Goal: Transaction & Acquisition: Book appointment/travel/reservation

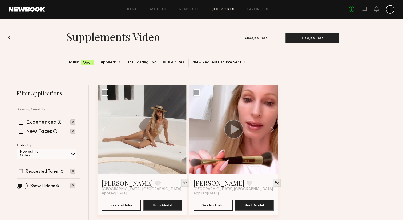
scroll to position [3, 0]
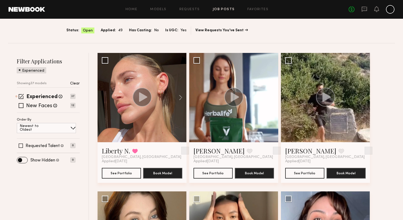
scroll to position [33, 0]
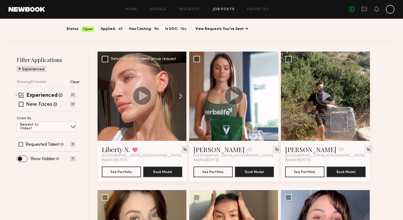
click at [182, 96] on button at bounding box center [178, 95] width 17 height 89
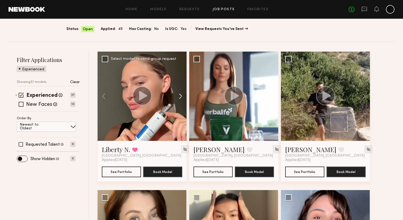
click at [181, 97] on button at bounding box center [178, 95] width 17 height 89
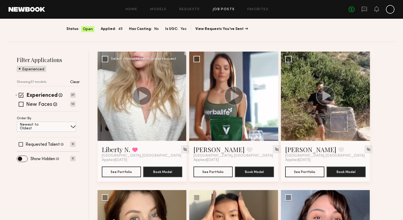
click at [181, 97] on button at bounding box center [178, 95] width 17 height 89
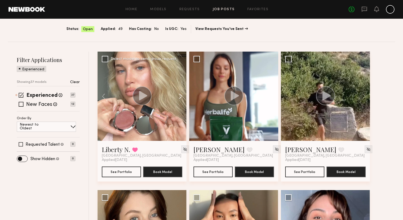
click at [181, 97] on button at bounding box center [178, 95] width 17 height 89
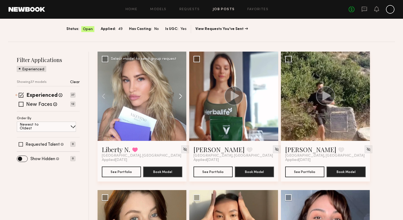
click at [181, 97] on button at bounding box center [178, 95] width 17 height 89
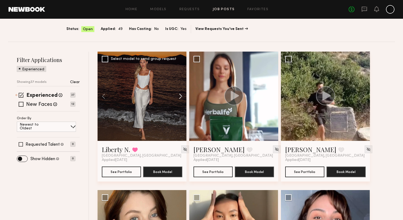
click at [181, 97] on button at bounding box center [178, 95] width 17 height 89
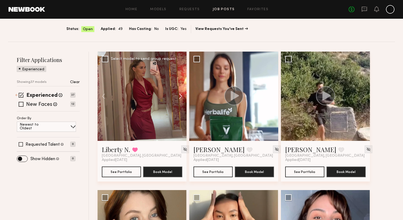
click at [181, 97] on button at bounding box center [178, 95] width 17 height 89
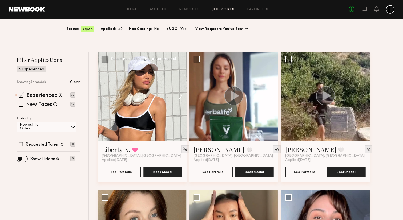
click at [181, 97] on button at bounding box center [178, 95] width 17 height 89
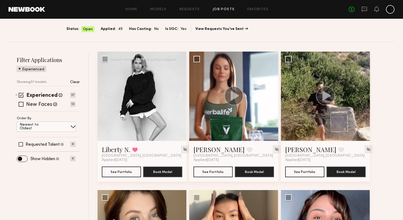
click at [181, 97] on button at bounding box center [178, 95] width 17 height 89
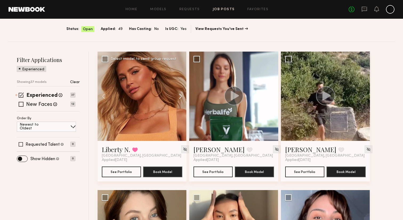
click at [181, 97] on button at bounding box center [178, 95] width 17 height 89
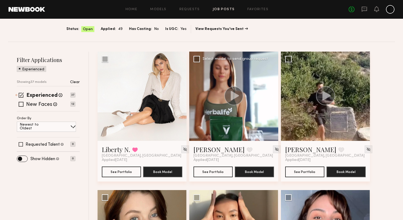
click at [272, 96] on button at bounding box center [269, 95] width 17 height 89
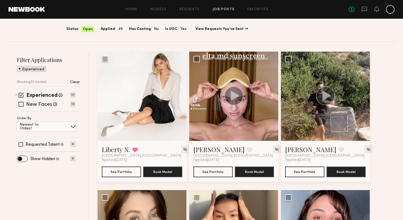
click at [272, 96] on button at bounding box center [269, 95] width 17 height 89
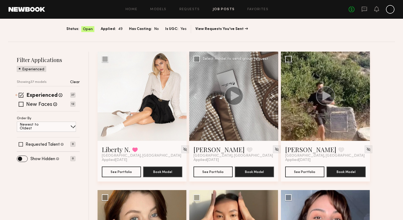
click at [272, 96] on button at bounding box center [269, 95] width 17 height 89
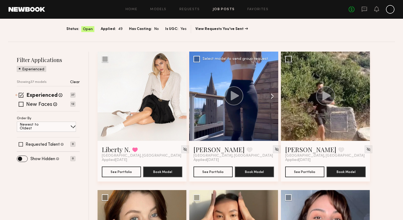
click at [272, 96] on button at bounding box center [269, 95] width 17 height 89
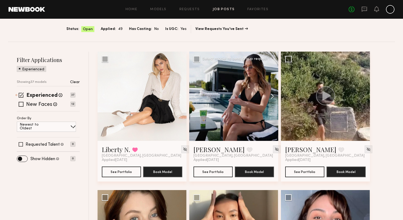
click at [272, 96] on button at bounding box center [269, 95] width 17 height 89
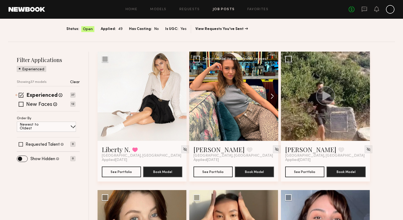
click at [274, 94] on button at bounding box center [269, 95] width 17 height 89
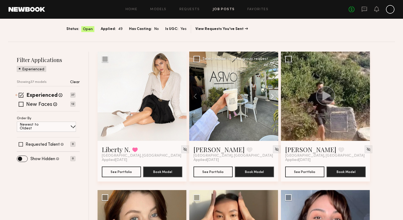
click at [274, 94] on button at bounding box center [269, 95] width 17 height 89
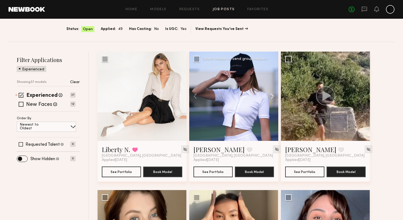
click at [274, 94] on button at bounding box center [269, 95] width 17 height 89
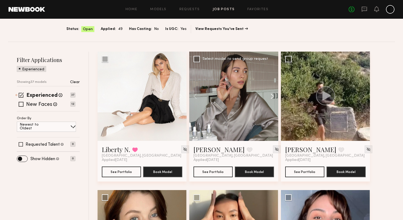
click at [274, 94] on button at bounding box center [269, 95] width 17 height 89
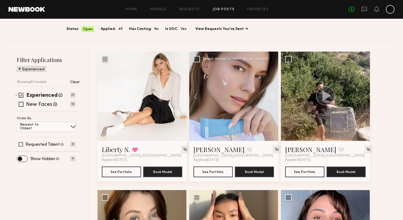
click at [274, 94] on button at bounding box center [269, 95] width 17 height 89
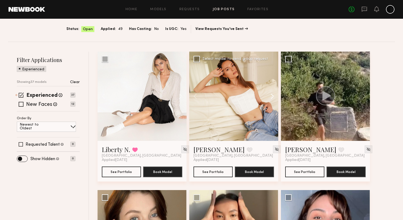
click at [274, 94] on button at bounding box center [269, 95] width 17 height 89
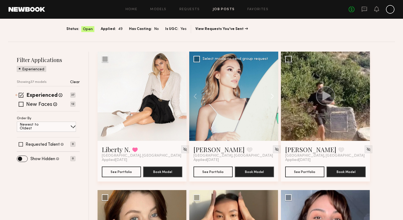
click at [274, 94] on button at bounding box center [269, 95] width 17 height 89
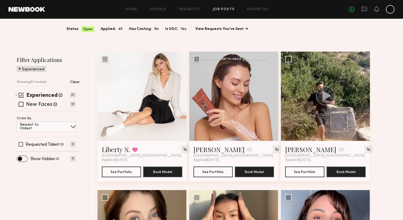
click at [274, 94] on div at bounding box center [233, 95] width 89 height 89
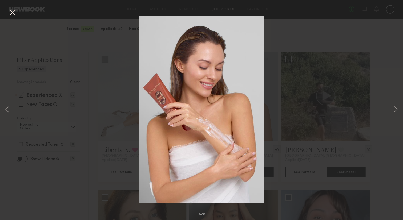
click at [14, 13] on button at bounding box center [12, 13] width 9 height 10
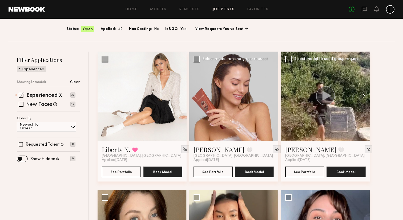
click at [362, 92] on button at bounding box center [361, 95] width 17 height 89
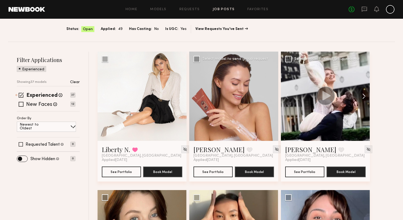
click at [362, 92] on button at bounding box center [361, 95] width 17 height 89
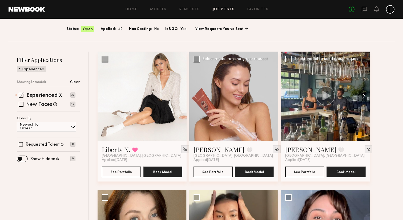
click at [362, 92] on button at bounding box center [361, 95] width 17 height 89
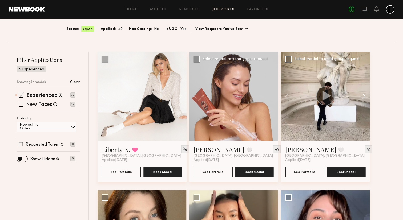
click at [362, 92] on button at bounding box center [361, 95] width 17 height 89
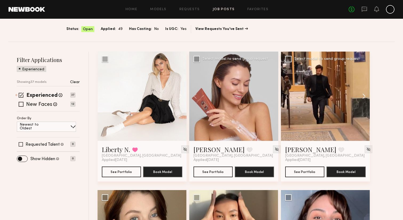
click at [362, 92] on button at bounding box center [361, 95] width 17 height 89
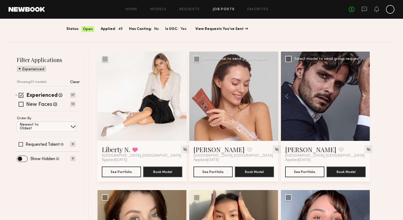
click at [362, 92] on button at bounding box center [361, 95] width 17 height 89
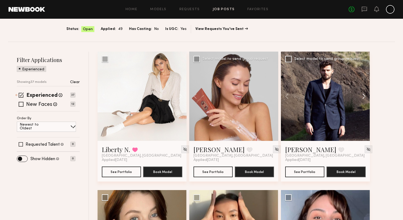
click at [362, 92] on button at bounding box center [361, 95] width 17 height 89
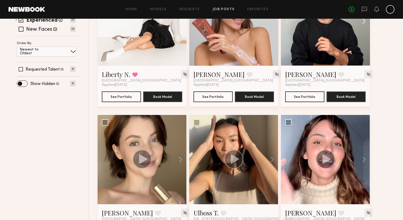
scroll to position [145, 0]
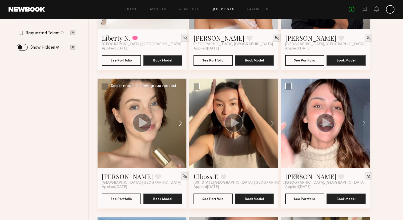
click at [180, 122] on button at bounding box center [178, 122] width 17 height 89
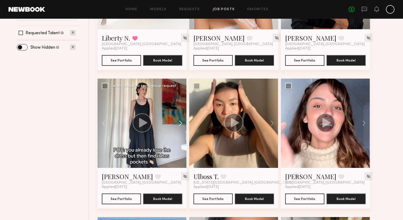
click at [180, 122] on button at bounding box center [178, 122] width 17 height 89
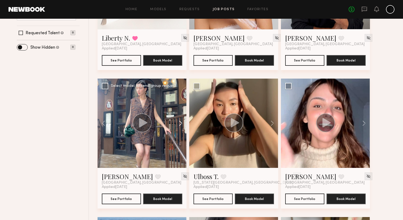
click at [180, 122] on button at bounding box center [178, 122] width 17 height 89
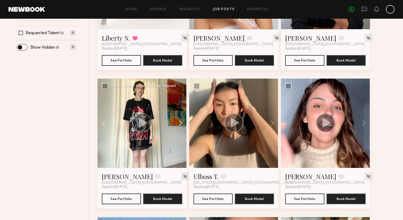
click at [180, 122] on button at bounding box center [178, 122] width 17 height 89
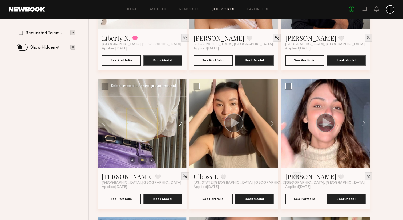
click at [180, 122] on button at bounding box center [178, 122] width 17 height 89
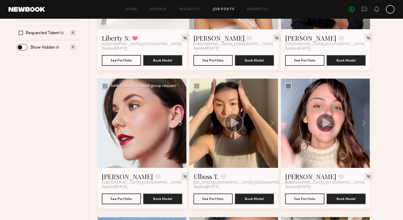
click at [180, 122] on button at bounding box center [178, 122] width 17 height 89
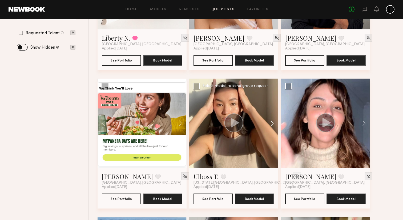
click at [272, 120] on button at bounding box center [269, 122] width 17 height 89
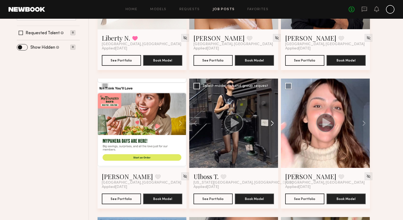
click at [272, 120] on button at bounding box center [269, 122] width 17 height 89
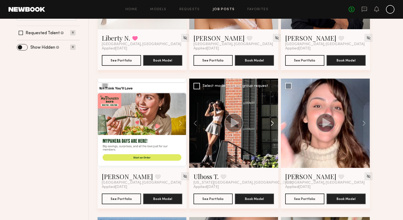
click at [272, 120] on button at bounding box center [269, 122] width 17 height 89
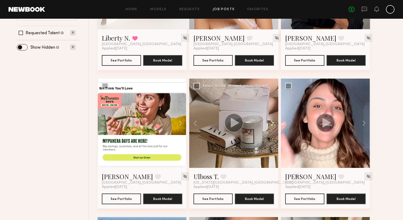
click at [272, 120] on button at bounding box center [269, 122] width 17 height 89
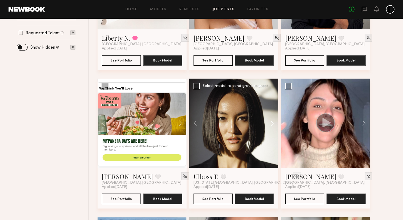
click at [272, 120] on button at bounding box center [269, 122] width 17 height 89
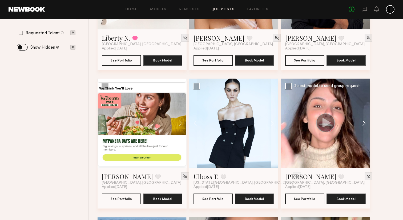
click at [364, 122] on button at bounding box center [361, 122] width 17 height 89
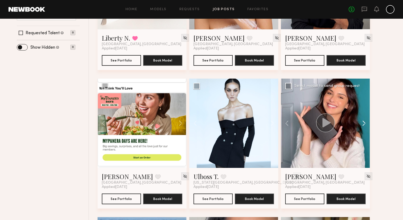
click at [364, 122] on button at bounding box center [361, 122] width 17 height 89
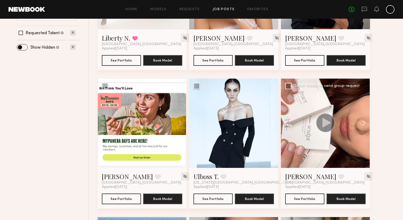
click at [364, 122] on button at bounding box center [361, 122] width 17 height 89
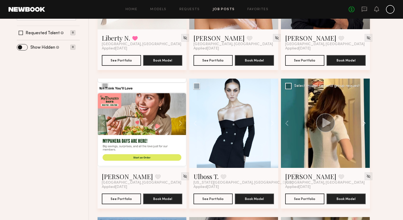
click at [364, 122] on button at bounding box center [361, 122] width 17 height 89
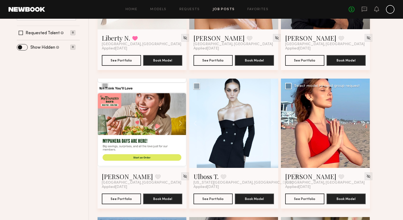
click at [364, 122] on button at bounding box center [361, 122] width 17 height 89
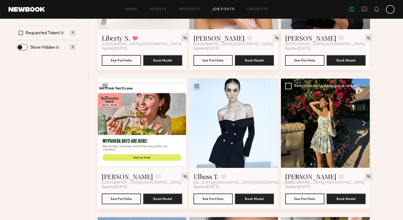
click at [364, 122] on button at bounding box center [361, 122] width 17 height 89
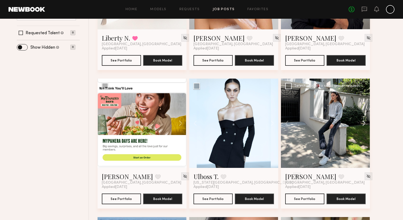
click at [364, 122] on button at bounding box center [361, 122] width 17 height 89
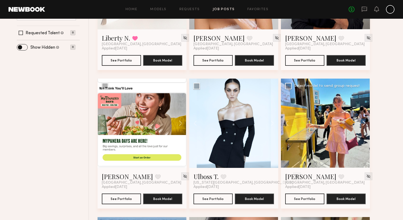
click at [364, 122] on button at bounding box center [361, 122] width 17 height 89
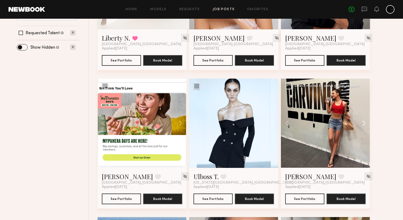
click at [364, 122] on button at bounding box center [361, 122] width 17 height 89
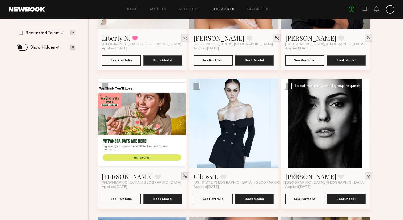
click at [341, 135] on div at bounding box center [325, 122] width 89 height 89
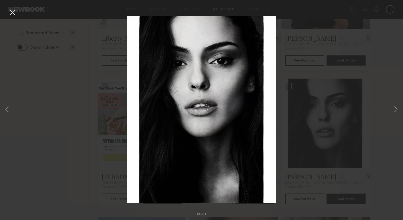
click at [392, 105] on div "10 of 13" at bounding box center [201, 110] width 403 height 220
click at [395, 108] on button at bounding box center [396, 110] width 6 height 176
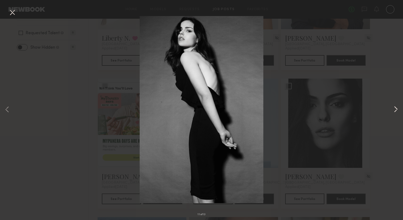
click at [395, 108] on button at bounding box center [396, 110] width 6 height 176
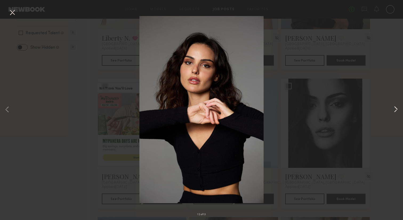
click at [395, 108] on button at bounding box center [396, 110] width 6 height 176
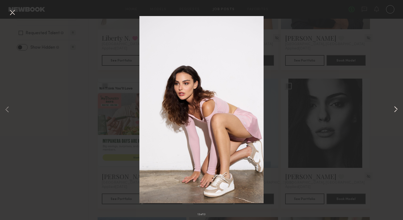
click at [395, 108] on button at bounding box center [396, 110] width 6 height 176
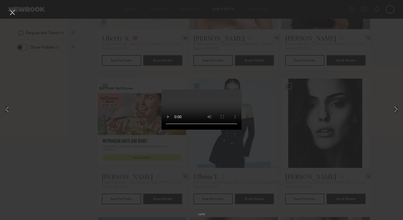
click at [137, 56] on div "1 of 13" at bounding box center [201, 110] width 403 height 220
click at [11, 13] on button at bounding box center [12, 13] width 9 height 10
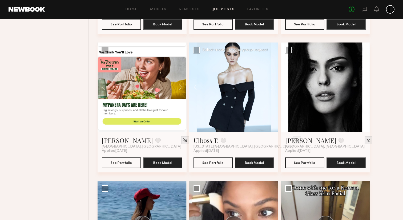
scroll to position [181, 0]
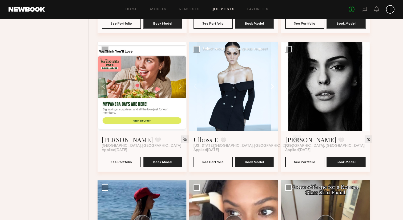
click at [273, 87] on button at bounding box center [269, 86] width 17 height 89
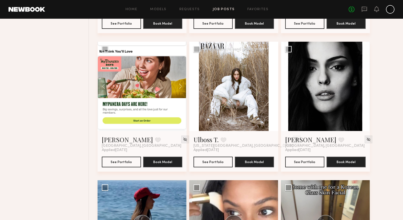
click at [273, 87] on button at bounding box center [269, 86] width 17 height 89
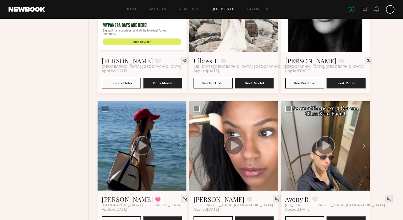
scroll to position [265, 0]
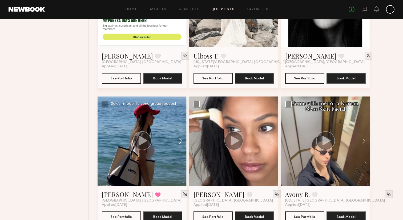
click at [179, 140] on button at bounding box center [178, 140] width 17 height 89
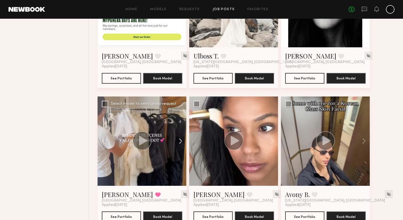
click at [179, 140] on button at bounding box center [178, 140] width 17 height 89
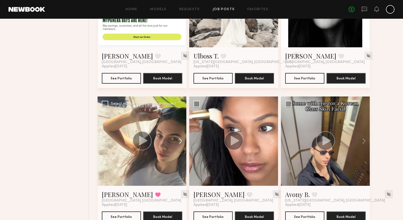
click at [179, 140] on button at bounding box center [178, 140] width 17 height 89
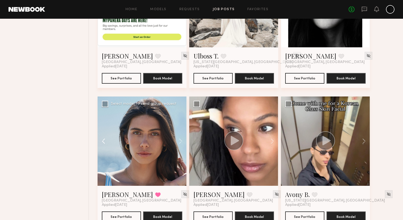
click at [106, 140] on button at bounding box center [106, 140] width 17 height 89
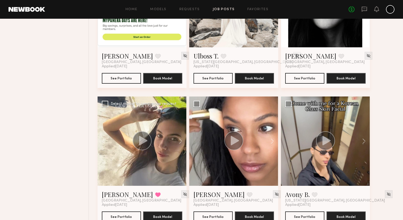
click at [157, 135] on div at bounding box center [142, 140] width 89 height 89
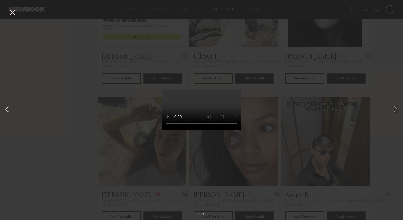
click at [6, 109] on button at bounding box center [7, 110] width 6 height 176
click at [7, 111] on button at bounding box center [7, 110] width 6 height 176
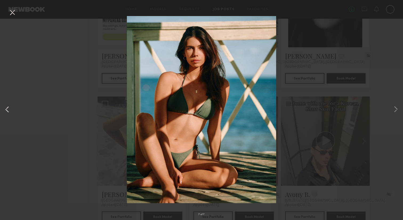
click at [9, 108] on button at bounding box center [7, 110] width 6 height 176
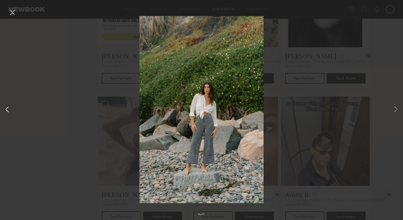
click at [9, 108] on button at bounding box center [7, 110] width 6 height 176
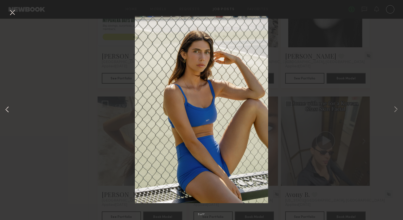
click at [9, 108] on button at bounding box center [7, 110] width 6 height 176
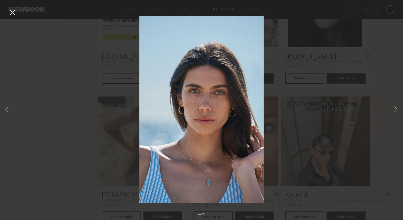
click at [63, 110] on div "4 of 7" at bounding box center [201, 110] width 403 height 220
click at [15, 11] on button at bounding box center [12, 13] width 9 height 10
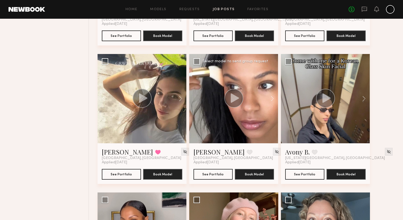
scroll to position [309, 0]
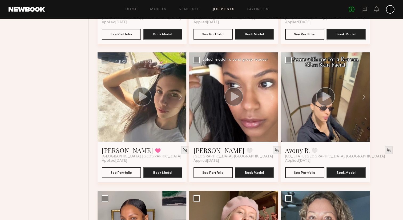
click at [238, 100] on circle at bounding box center [234, 96] width 19 height 19
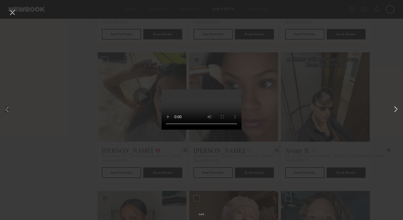
click at [395, 108] on button at bounding box center [396, 110] width 6 height 176
click at [13, 11] on button at bounding box center [12, 13] width 9 height 10
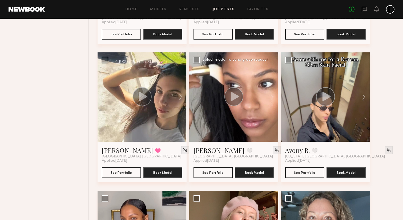
scroll to position [326, 0]
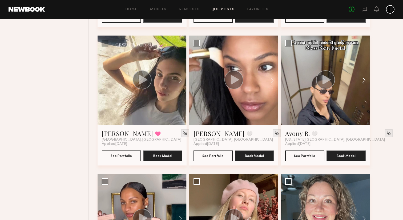
click at [363, 79] on button at bounding box center [361, 79] width 17 height 89
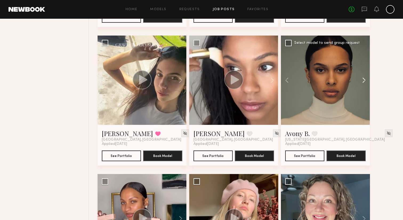
click at [363, 79] on button at bounding box center [361, 79] width 17 height 89
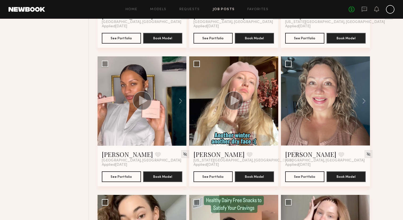
scroll to position [444, 0]
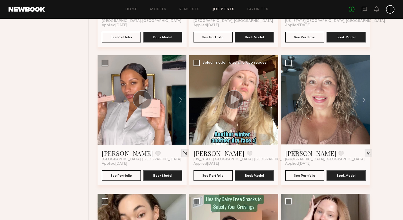
click at [272, 100] on button at bounding box center [269, 99] width 17 height 89
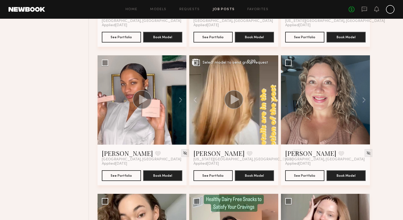
click at [272, 100] on button at bounding box center [269, 99] width 17 height 89
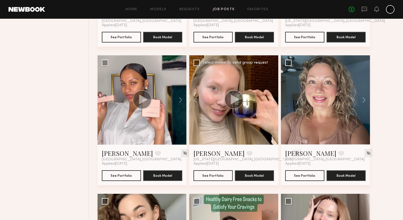
click at [272, 100] on button at bounding box center [269, 99] width 17 height 89
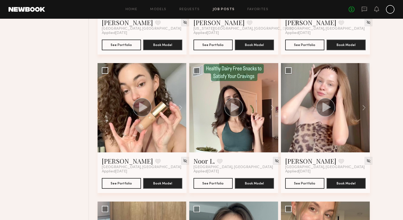
scroll to position [574, 0]
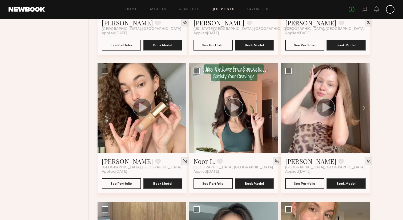
click at [271, 106] on button at bounding box center [269, 107] width 17 height 89
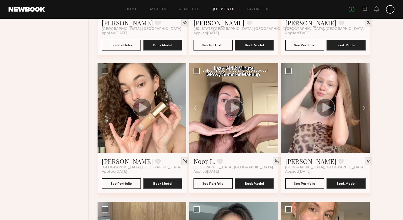
click at [271, 106] on button at bounding box center [269, 107] width 17 height 89
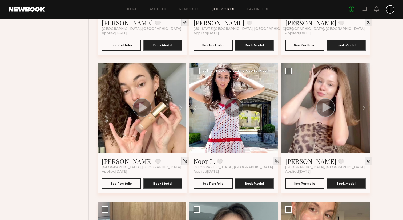
click at [271, 106] on button at bounding box center [269, 107] width 17 height 89
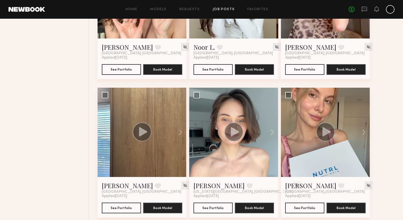
scroll to position [690, 0]
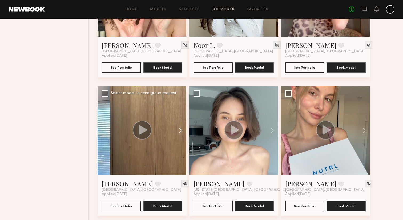
click at [180, 132] on button at bounding box center [178, 130] width 17 height 89
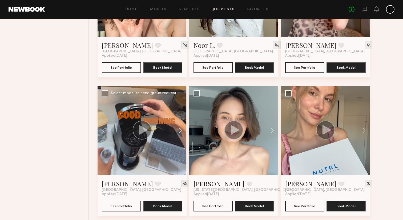
click at [180, 132] on button at bounding box center [178, 130] width 17 height 89
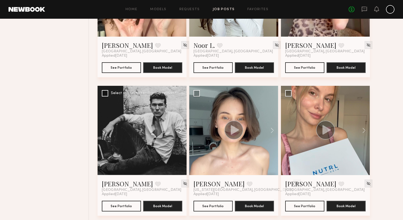
click at [180, 132] on button at bounding box center [178, 130] width 17 height 89
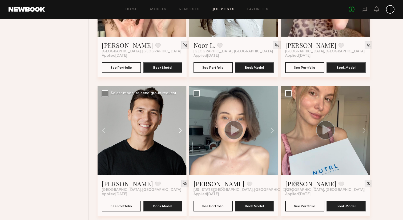
click at [180, 132] on button at bounding box center [178, 130] width 17 height 89
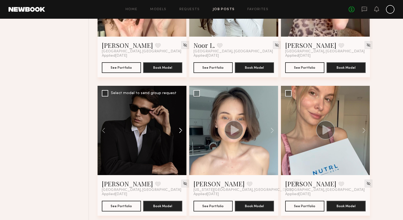
click at [180, 132] on button at bounding box center [178, 130] width 17 height 89
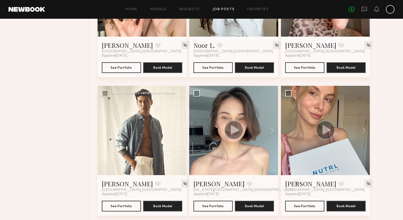
click at [180, 132] on div at bounding box center [142, 130] width 89 height 89
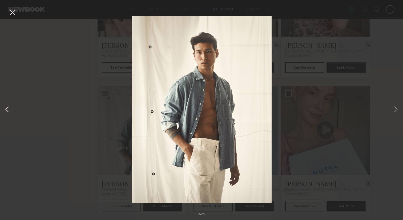
click at [8, 107] on button at bounding box center [7, 110] width 6 height 176
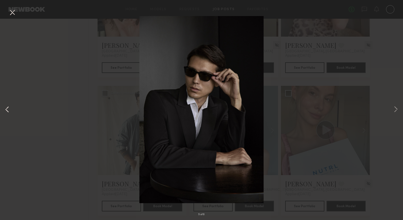
click at [8, 108] on button at bounding box center [7, 110] width 6 height 176
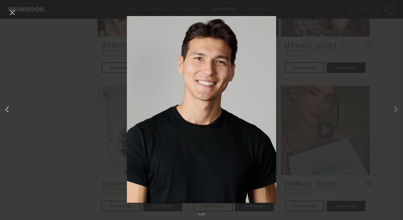
click at [8, 108] on button at bounding box center [7, 110] width 6 height 176
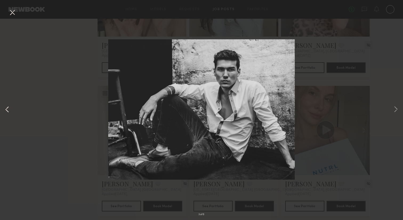
click at [8, 110] on button at bounding box center [7, 110] width 6 height 176
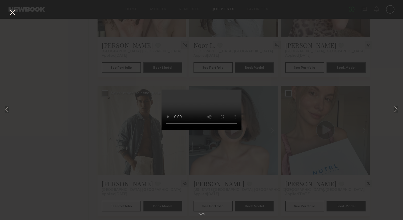
click at [13, 14] on button at bounding box center [12, 13] width 9 height 10
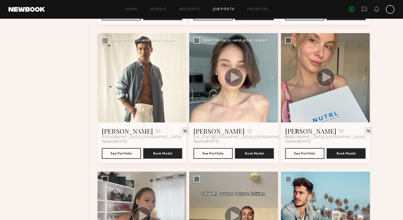
scroll to position [748, 0]
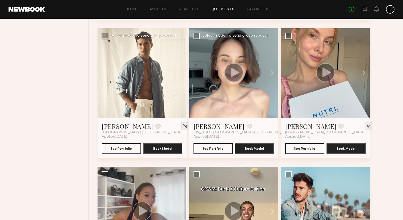
click at [271, 71] on button at bounding box center [269, 72] width 17 height 89
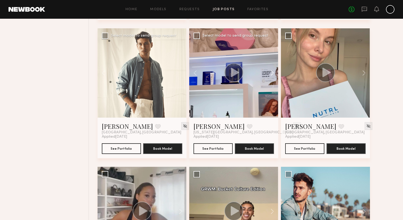
click at [271, 71] on button at bounding box center [269, 72] width 17 height 89
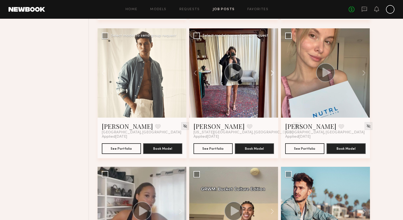
click at [271, 71] on button at bounding box center [269, 72] width 17 height 89
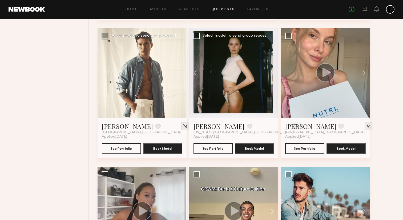
click at [271, 71] on button at bounding box center [269, 72] width 17 height 89
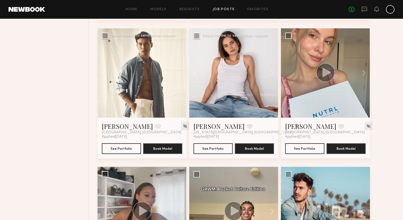
click at [229, 79] on div at bounding box center [233, 72] width 89 height 89
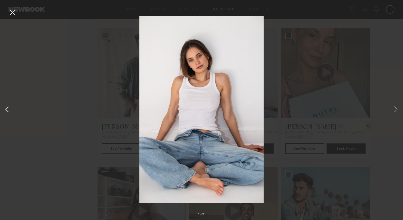
click at [8, 112] on button at bounding box center [7, 110] width 6 height 176
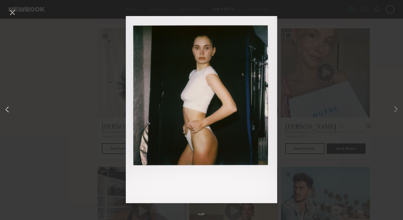
click at [7, 109] on button at bounding box center [7, 110] width 6 height 176
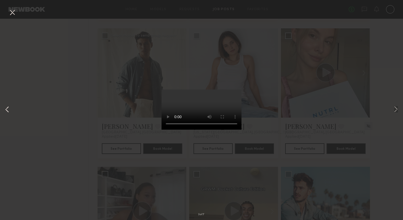
click at [6, 109] on button at bounding box center [7, 110] width 6 height 176
click at [11, 14] on button at bounding box center [12, 13] width 9 height 10
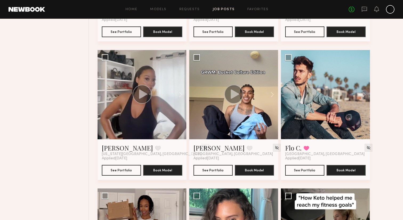
scroll to position [866, 0]
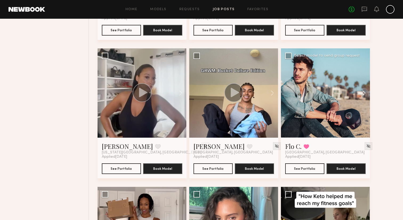
click at [362, 93] on button at bounding box center [361, 92] width 17 height 89
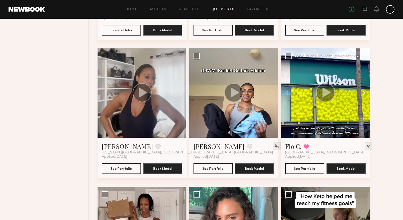
click at [362, 93] on button at bounding box center [361, 92] width 17 height 89
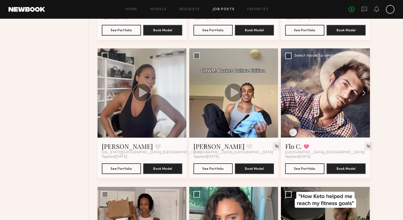
click at [362, 93] on button at bounding box center [361, 92] width 17 height 89
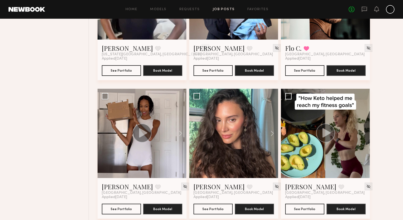
scroll to position [970, 0]
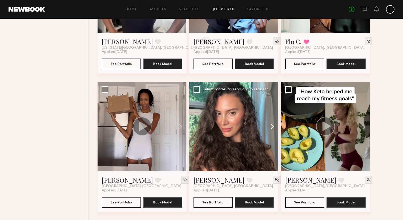
click at [271, 125] on button at bounding box center [269, 126] width 17 height 89
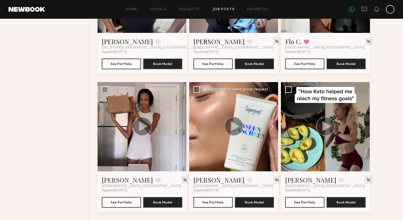
click at [271, 125] on button at bounding box center [269, 126] width 17 height 89
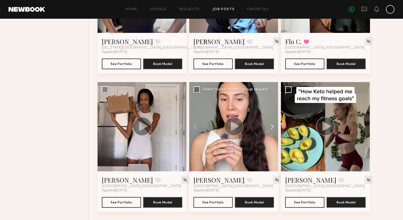
click at [271, 125] on button at bounding box center [269, 126] width 17 height 89
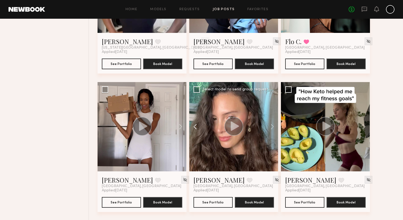
click at [199, 125] on button at bounding box center [197, 126] width 17 height 89
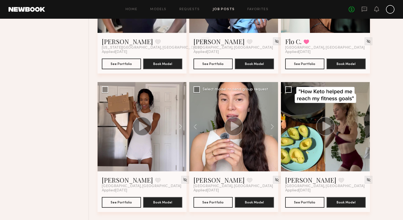
click at [226, 125] on circle at bounding box center [234, 126] width 19 height 19
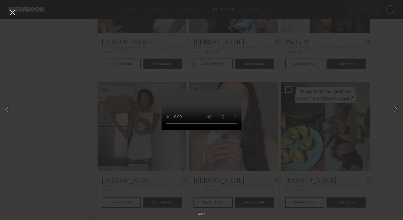
click at [14, 11] on button at bounding box center [12, 13] width 9 height 10
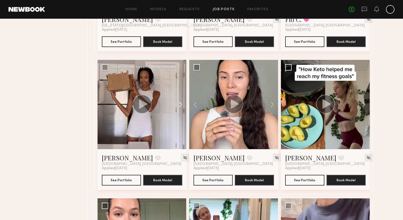
scroll to position [991, 0]
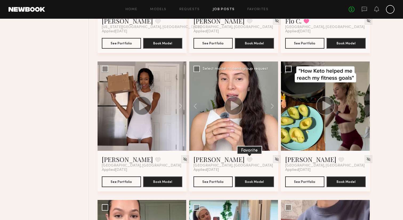
click at [247, 157] on button at bounding box center [250, 159] width 6 height 5
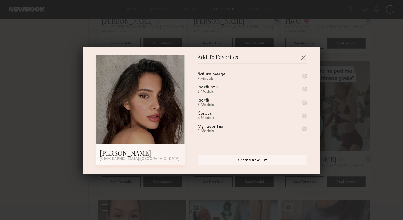
click at [303, 75] on button "button" at bounding box center [305, 76] width 6 height 5
click at [303, 57] on button "button" at bounding box center [303, 57] width 9 height 9
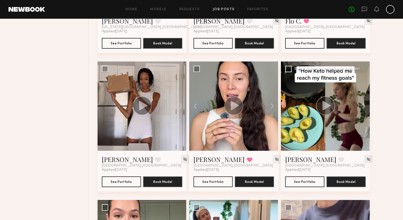
click at [332, 103] on circle at bounding box center [325, 105] width 19 height 19
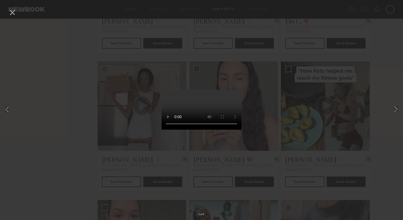
click at [13, 14] on button at bounding box center [12, 13] width 9 height 10
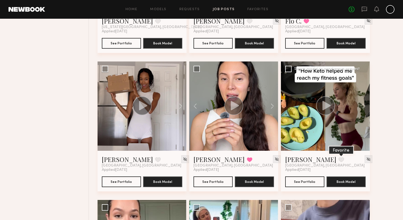
click at [339, 160] on button at bounding box center [342, 159] width 6 height 5
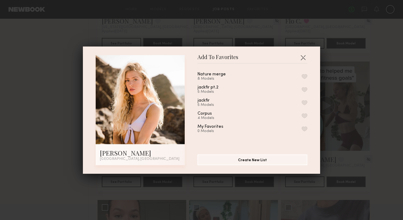
click at [302, 76] on button "button" at bounding box center [305, 76] width 6 height 5
click at [305, 57] on button "button" at bounding box center [303, 57] width 9 height 9
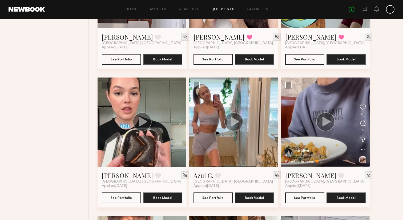
scroll to position [1114, 0]
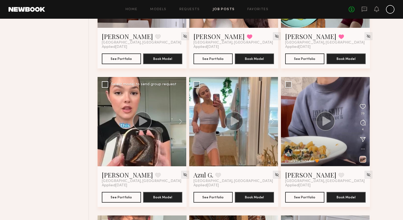
click at [144, 120] on icon at bounding box center [143, 120] width 8 height 9
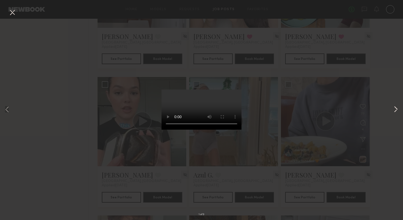
click at [397, 109] on button at bounding box center [396, 110] width 6 height 176
click at [395, 112] on button at bounding box center [396, 110] width 6 height 176
click at [12, 12] on button at bounding box center [12, 13] width 9 height 10
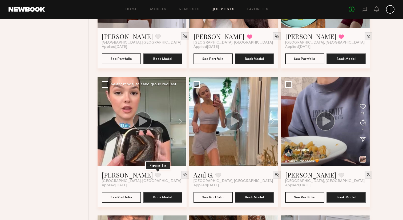
click at [155, 172] on button at bounding box center [158, 174] width 6 height 5
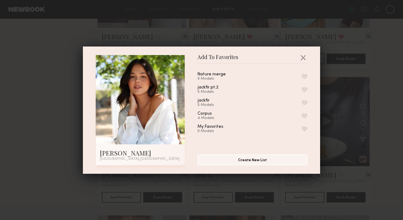
click at [305, 77] on button "button" at bounding box center [305, 76] width 6 height 5
click at [304, 57] on button "button" at bounding box center [303, 57] width 9 height 9
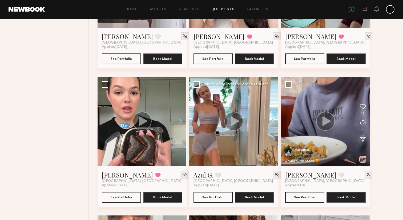
click at [235, 124] on circle at bounding box center [234, 121] width 19 height 19
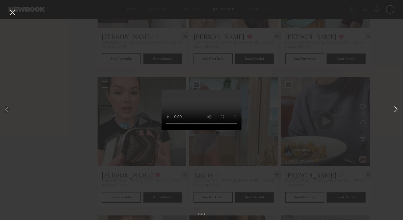
click at [394, 109] on button at bounding box center [396, 110] width 6 height 176
click at [12, 14] on button at bounding box center [12, 13] width 9 height 10
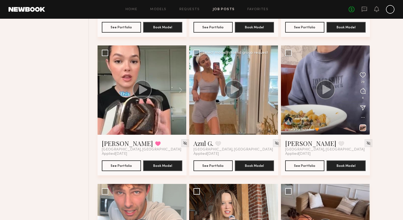
scroll to position [1151, 0]
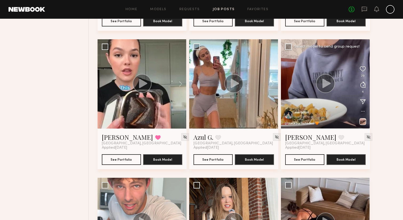
click at [363, 81] on button at bounding box center [361, 83] width 17 height 89
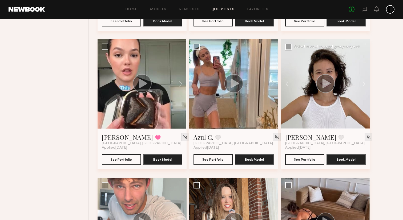
click at [323, 81] on icon at bounding box center [327, 82] width 8 height 9
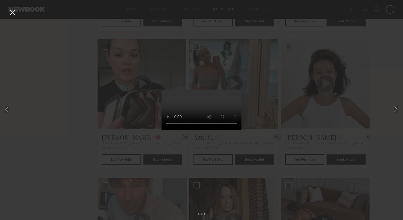
click at [13, 11] on button at bounding box center [12, 13] width 9 height 10
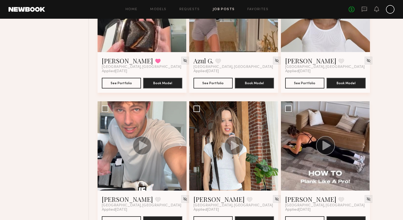
scroll to position [1229, 0]
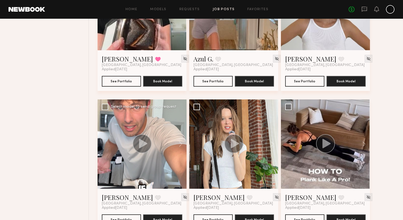
click at [146, 146] on circle at bounding box center [142, 143] width 19 height 19
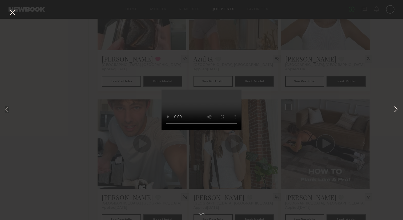
click at [395, 109] on button at bounding box center [396, 110] width 6 height 176
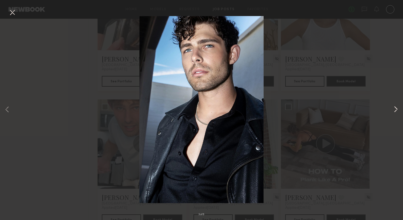
click at [395, 109] on button at bounding box center [396, 110] width 6 height 176
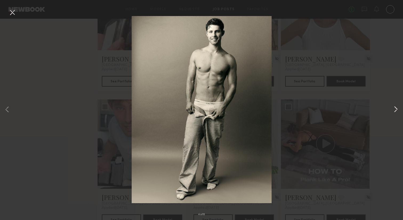
click at [396, 108] on button at bounding box center [396, 110] width 6 height 176
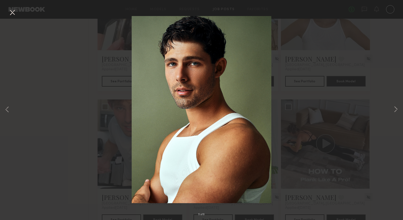
click at [13, 14] on button at bounding box center [12, 13] width 9 height 10
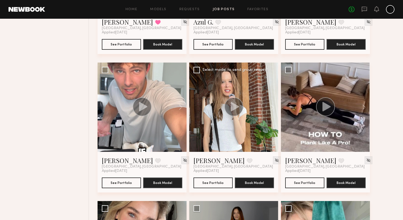
scroll to position [1267, 0]
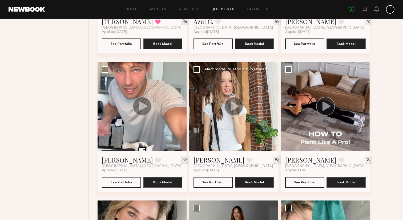
click at [232, 104] on icon at bounding box center [235, 105] width 8 height 9
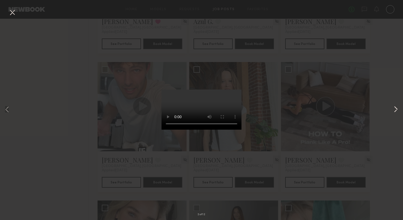
click at [398, 107] on button at bounding box center [396, 110] width 6 height 176
click at [13, 10] on button at bounding box center [12, 13] width 9 height 10
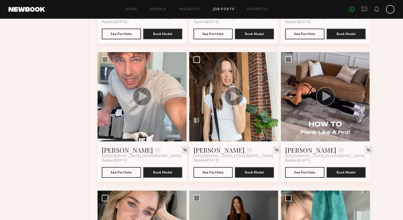
scroll to position [1277, 0]
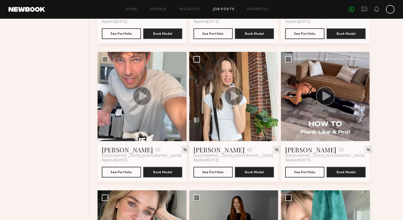
click at [333, 100] on circle at bounding box center [325, 95] width 19 height 19
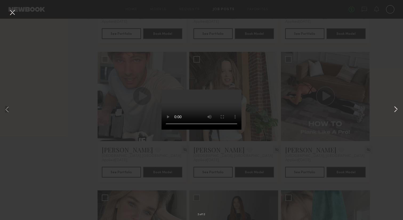
click at [397, 109] on button at bounding box center [396, 110] width 6 height 176
click at [396, 107] on button at bounding box center [396, 110] width 6 height 176
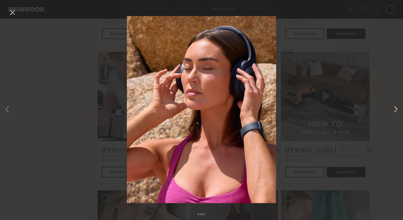
click at [394, 106] on button at bounding box center [396, 110] width 6 height 176
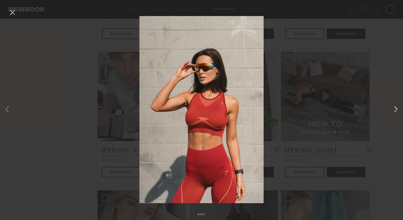
click at [394, 106] on button at bounding box center [396, 110] width 6 height 176
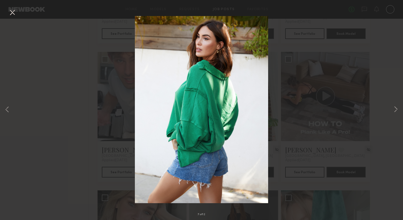
click at [13, 14] on button at bounding box center [12, 13] width 9 height 10
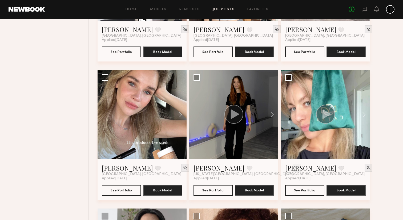
scroll to position [1397, 0]
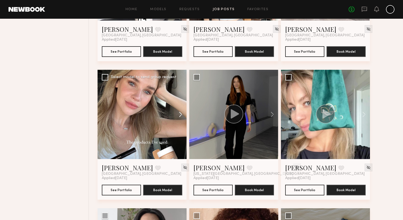
click at [182, 110] on button at bounding box center [178, 114] width 17 height 89
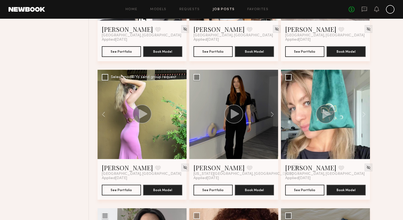
click at [182, 110] on button at bounding box center [178, 114] width 17 height 89
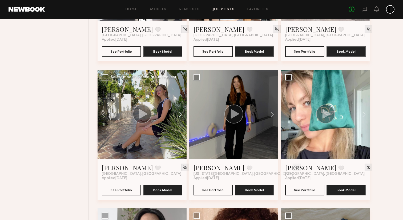
click at [182, 110] on button at bounding box center [178, 114] width 17 height 89
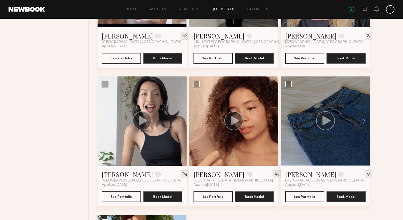
scroll to position [1528, 0]
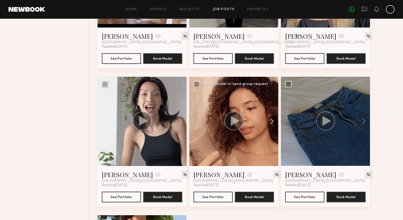
click at [271, 118] on button at bounding box center [269, 121] width 17 height 89
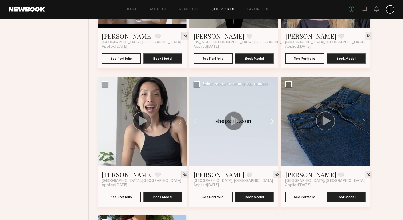
click at [271, 118] on button at bounding box center [269, 121] width 17 height 89
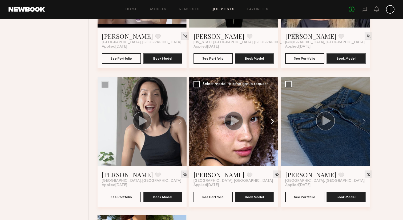
click at [271, 118] on button at bounding box center [269, 121] width 17 height 89
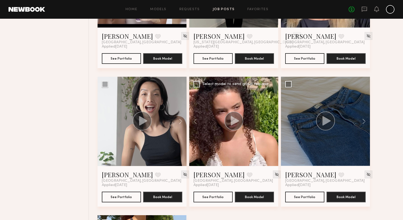
click at [234, 119] on icon at bounding box center [235, 120] width 8 height 9
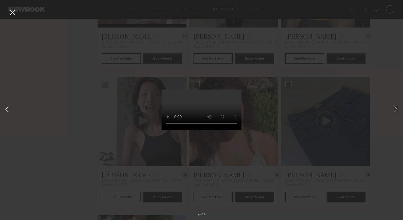
click at [7, 104] on button at bounding box center [7, 110] width 6 height 176
click at [7, 105] on button at bounding box center [7, 110] width 6 height 176
click at [16, 13] on button at bounding box center [12, 13] width 9 height 10
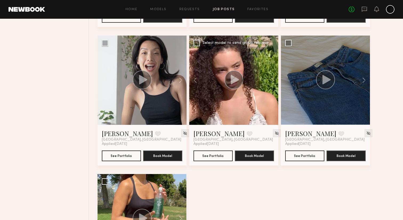
scroll to position [1577, 0]
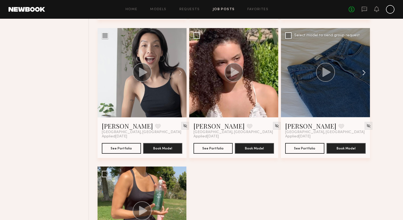
click at [363, 73] on button at bounding box center [361, 72] width 17 height 89
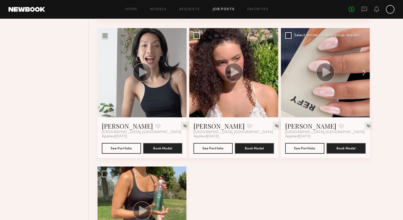
click at [363, 73] on button at bounding box center [361, 72] width 17 height 89
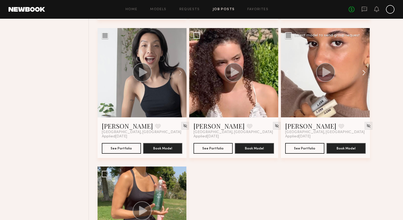
click at [363, 73] on button at bounding box center [361, 72] width 17 height 89
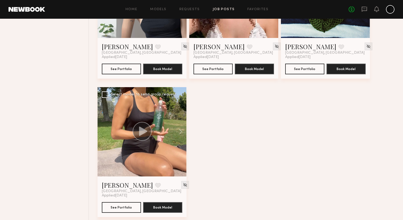
scroll to position [1662, 0]
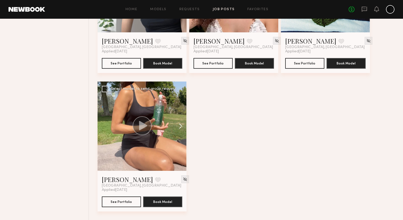
click at [180, 124] on button at bounding box center [178, 125] width 17 height 89
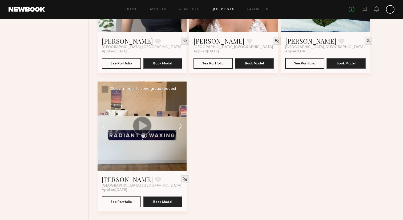
click at [180, 124] on button at bounding box center [178, 125] width 17 height 89
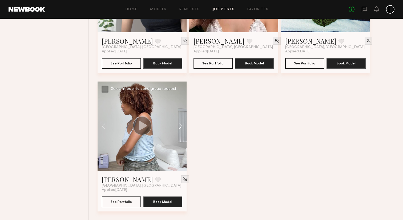
click at [180, 124] on button at bounding box center [178, 125] width 17 height 89
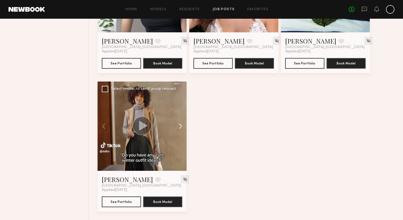
click at [180, 124] on button at bounding box center [178, 125] width 17 height 89
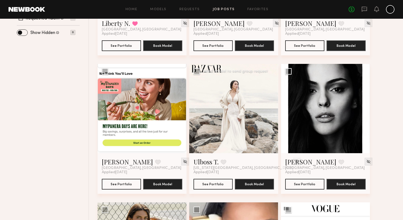
scroll to position [162, 0]
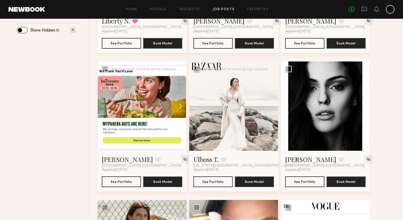
click at [179, 106] on button at bounding box center [178, 105] width 17 height 89
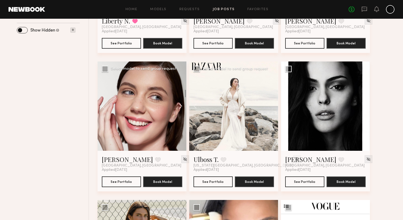
click at [179, 106] on button at bounding box center [178, 105] width 17 height 89
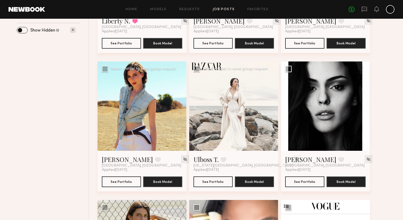
click at [184, 105] on div at bounding box center [142, 105] width 89 height 89
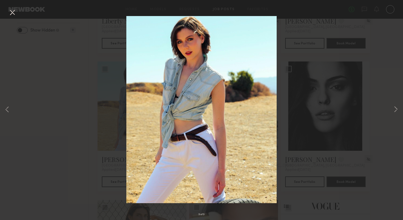
click at [16, 14] on button at bounding box center [12, 13] width 9 height 10
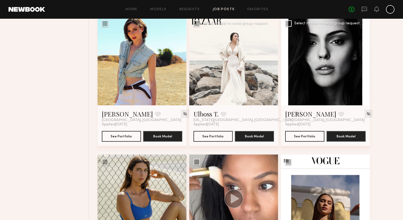
scroll to position [216, 0]
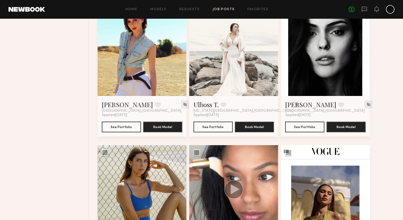
click at [359, 46] on button at bounding box center [361, 51] width 17 height 89
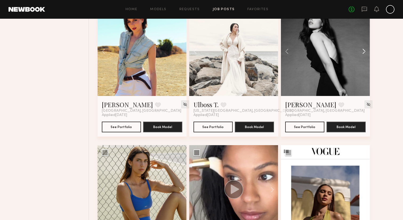
click at [359, 46] on button at bounding box center [361, 51] width 17 height 89
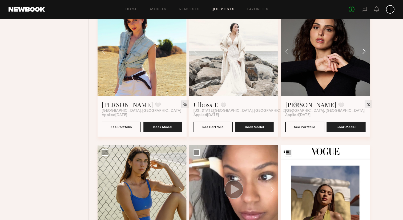
click at [361, 47] on button at bounding box center [361, 51] width 17 height 89
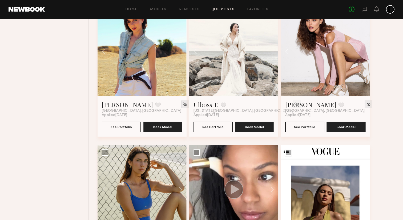
click at [344, 54] on div at bounding box center [325, 51] width 89 height 89
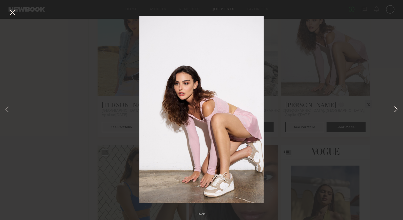
click at [396, 107] on button at bounding box center [396, 110] width 6 height 176
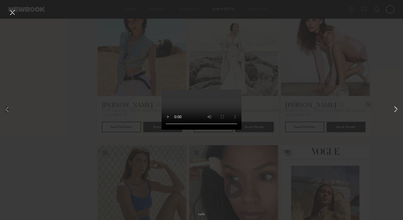
click at [397, 112] on button at bounding box center [396, 110] width 6 height 176
click at [11, 12] on button at bounding box center [12, 13] width 9 height 10
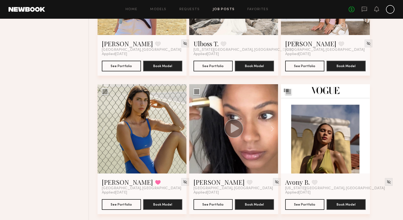
scroll to position [280, 0]
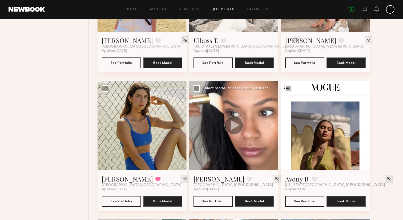
click at [237, 124] on icon at bounding box center [235, 124] width 8 height 9
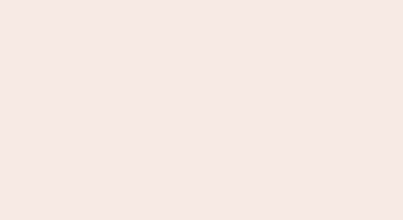
scroll to position [0, 0]
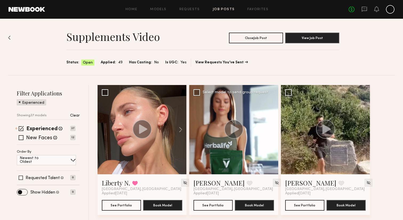
click at [236, 126] on circle at bounding box center [234, 129] width 19 height 19
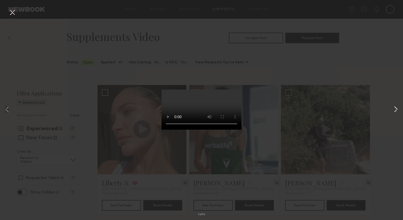
click at [398, 108] on button at bounding box center [396, 110] width 6 height 176
click at [14, 13] on button at bounding box center [12, 13] width 9 height 10
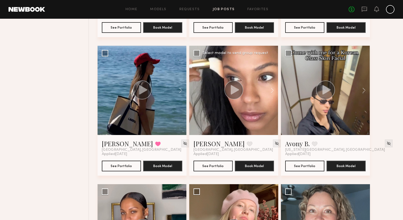
scroll to position [317, 0]
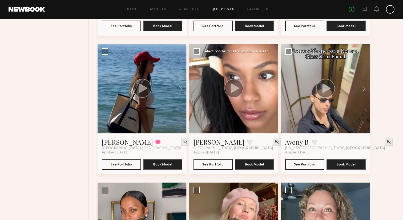
click at [238, 90] on circle at bounding box center [234, 88] width 19 height 19
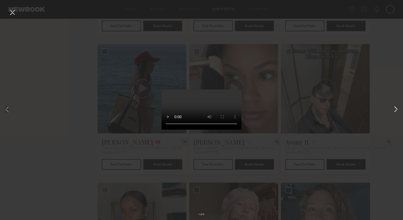
click at [398, 110] on button at bounding box center [396, 110] width 6 height 176
click at [396, 109] on button at bounding box center [396, 110] width 6 height 176
click at [394, 109] on button at bounding box center [396, 110] width 6 height 176
click at [12, 12] on button at bounding box center [12, 13] width 9 height 10
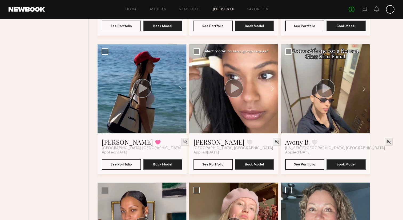
scroll to position [336, 0]
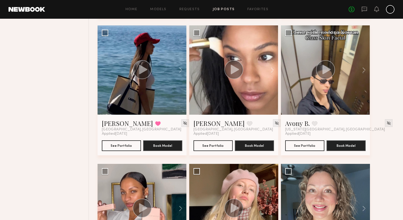
click at [328, 67] on icon at bounding box center [327, 69] width 8 height 9
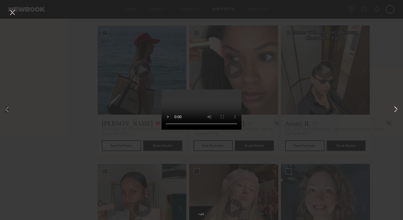
click at [396, 108] on button at bounding box center [396, 110] width 6 height 176
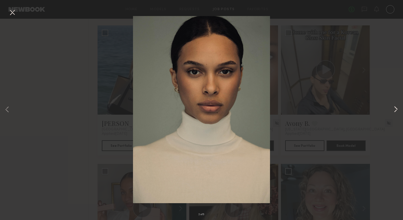
click at [396, 108] on button at bounding box center [396, 110] width 6 height 176
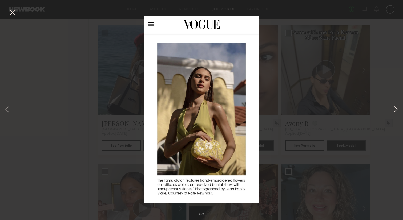
click at [396, 108] on button at bounding box center [396, 110] width 6 height 176
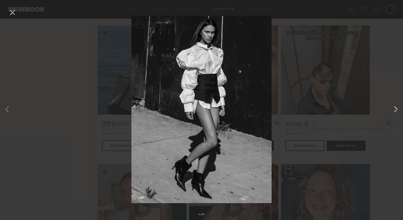
click at [396, 108] on button at bounding box center [396, 110] width 6 height 176
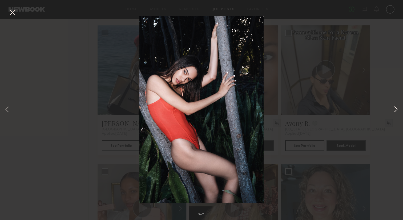
click at [395, 105] on button at bounding box center [396, 110] width 6 height 176
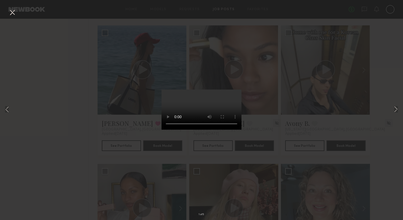
click at [10, 11] on button at bounding box center [12, 13] width 9 height 10
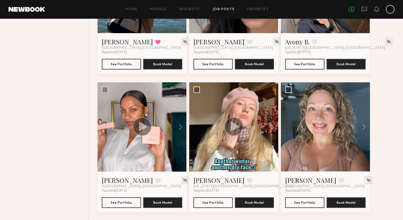
scroll to position [420, 0]
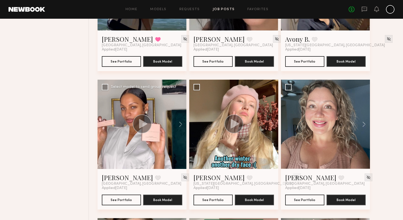
click at [146, 124] on circle at bounding box center [142, 123] width 19 height 19
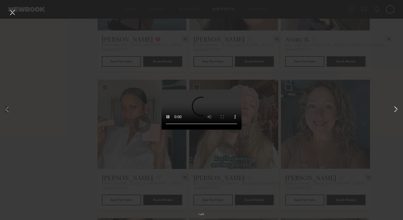
click at [394, 103] on button at bounding box center [396, 110] width 6 height 176
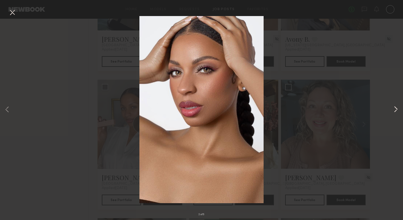
click at [394, 103] on button at bounding box center [396, 110] width 6 height 176
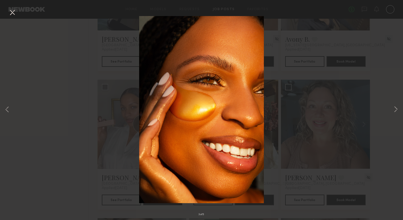
click at [13, 11] on button at bounding box center [12, 13] width 9 height 10
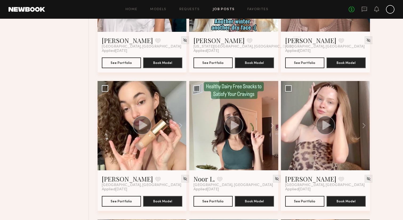
scroll to position [556, 0]
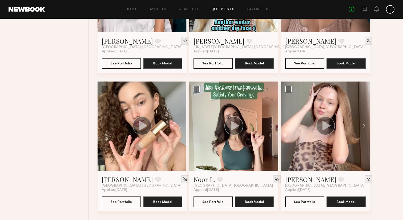
click at [235, 124] on icon at bounding box center [235, 125] width 8 height 9
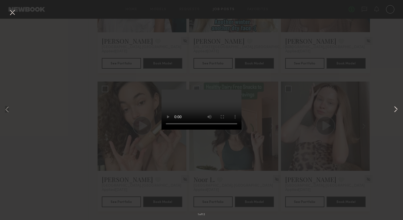
click at [399, 108] on button at bounding box center [396, 110] width 6 height 176
click at [221, 129] on video at bounding box center [202, 109] width 80 height 40
click at [398, 110] on button at bounding box center [396, 110] width 6 height 176
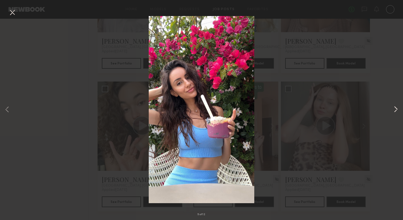
click at [398, 110] on button at bounding box center [396, 110] width 6 height 176
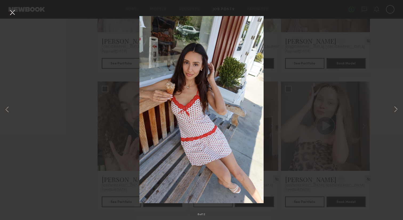
click at [13, 11] on button at bounding box center [12, 13] width 9 height 10
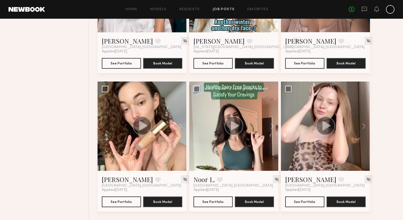
scroll to position [587, 0]
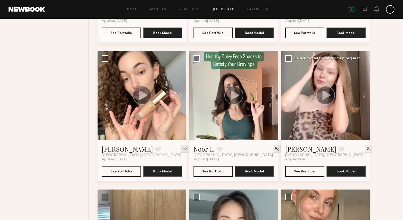
click at [326, 91] on circle at bounding box center [325, 95] width 19 height 19
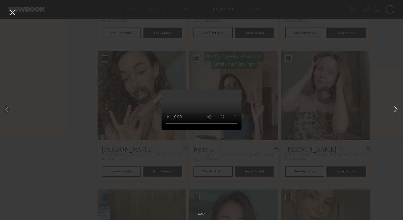
click at [397, 109] on button at bounding box center [396, 110] width 6 height 176
click at [13, 13] on button at bounding box center [12, 13] width 9 height 10
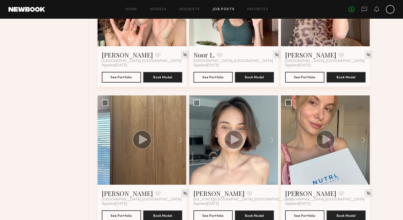
scroll to position [687, 0]
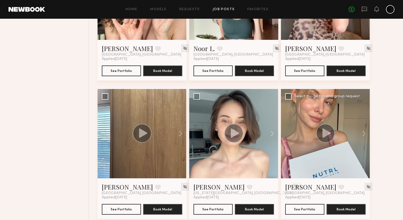
click at [325, 134] on icon at bounding box center [327, 132] width 8 height 9
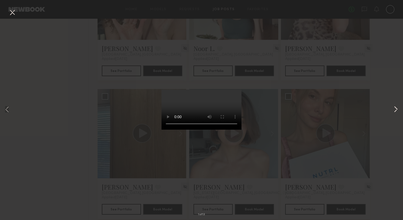
click at [399, 108] on button at bounding box center [396, 110] width 6 height 176
click at [12, 13] on button at bounding box center [12, 13] width 9 height 10
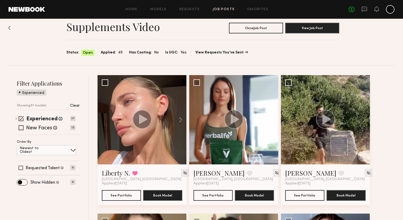
scroll to position [0, 0]
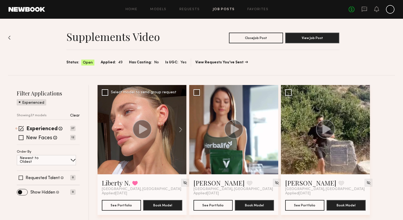
click at [142, 129] on icon at bounding box center [143, 128] width 8 height 9
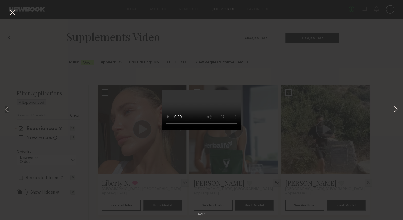
click at [397, 107] on button at bounding box center [396, 110] width 6 height 176
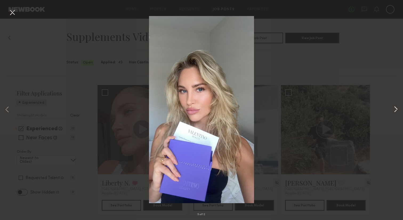
click at [398, 109] on button at bounding box center [396, 110] width 6 height 176
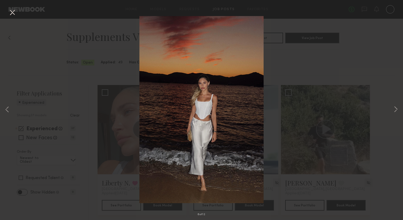
click at [13, 12] on button at bounding box center [12, 13] width 9 height 10
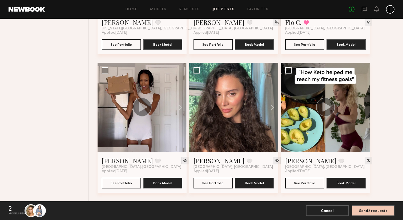
scroll to position [999, 0]
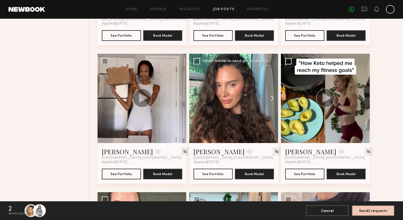
click at [272, 97] on button at bounding box center [269, 98] width 17 height 89
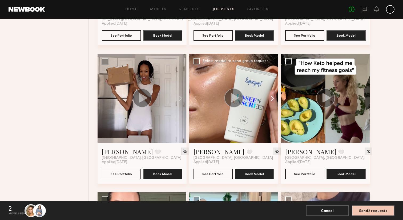
click at [272, 97] on button at bounding box center [269, 98] width 17 height 89
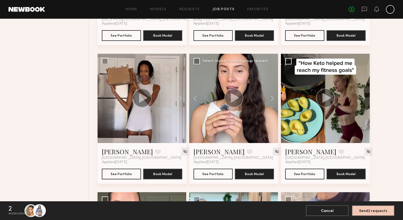
click at [231, 99] on icon at bounding box center [235, 97] width 8 height 9
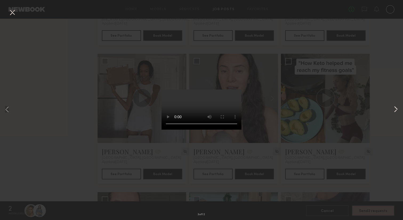
click at [396, 112] on button at bounding box center [396, 110] width 6 height 176
click at [396, 109] on button at bounding box center [396, 110] width 6 height 176
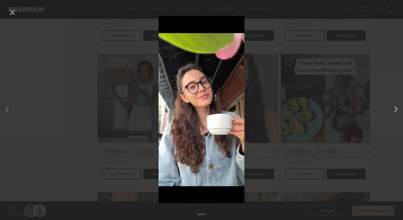
click at [396, 109] on button at bounding box center [396, 110] width 6 height 176
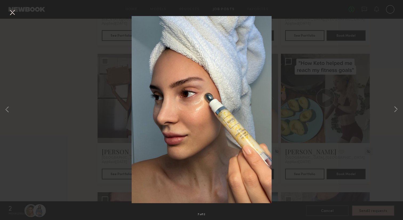
click at [13, 11] on button at bounding box center [12, 13] width 9 height 10
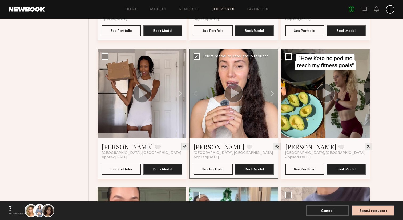
scroll to position [1006, 0]
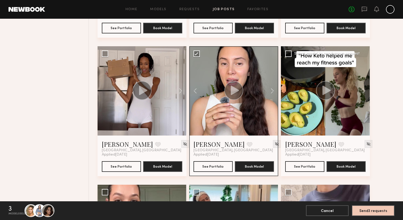
click at [329, 90] on icon at bounding box center [327, 89] width 8 height 9
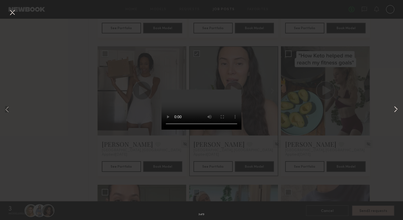
click at [394, 108] on button at bounding box center [396, 110] width 6 height 176
click at [12, 11] on button at bounding box center [12, 13] width 9 height 10
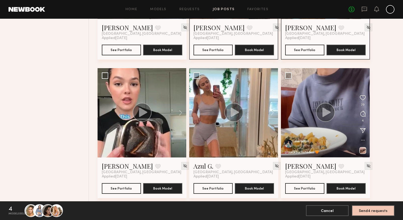
scroll to position [1131, 0]
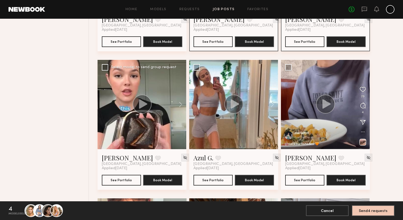
click at [142, 103] on icon at bounding box center [143, 103] width 8 height 9
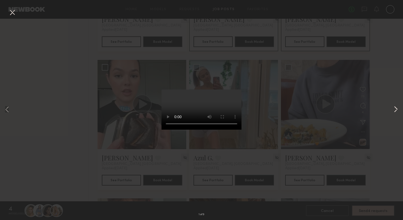
click at [397, 110] on button at bounding box center [396, 110] width 6 height 176
click at [11, 10] on button at bounding box center [12, 13] width 9 height 10
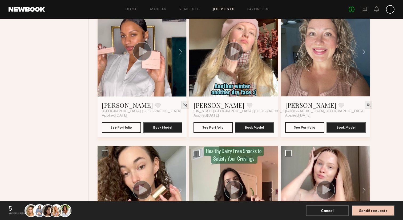
scroll to position [463, 0]
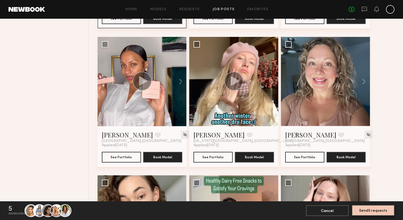
click at [362, 210] on button "Send 5 requests" at bounding box center [373, 210] width 43 height 11
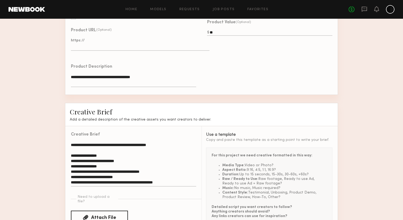
scroll to position [323, 0]
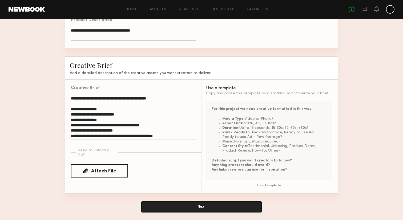
click at [194, 204] on button "Next" at bounding box center [202, 206] width 120 height 11
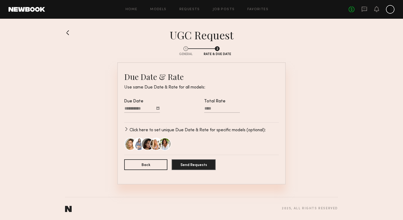
click at [215, 108] on input "Total Rate" at bounding box center [222, 109] width 36 height 7
type input "****"
click at [158, 108] on div at bounding box center [158, 107] width 3 height 3
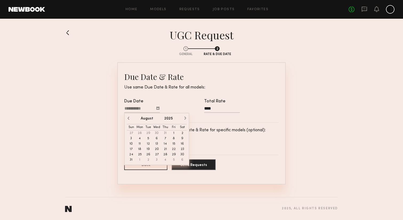
click at [185, 118] on button "button" at bounding box center [185, 117] width 3 height 3
click at [138, 142] on button "15" at bounding box center [140, 143] width 9 height 5
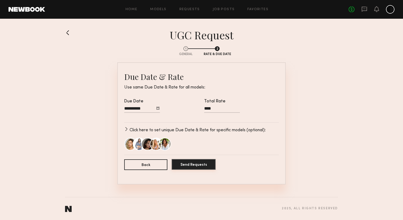
click at [194, 165] on button "Send Requests" at bounding box center [194, 164] width 44 height 11
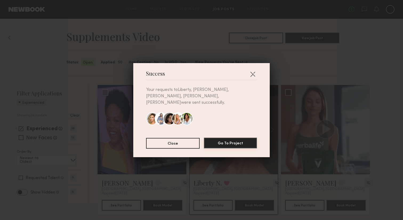
click at [220, 139] on button "Go To Project" at bounding box center [230, 142] width 53 height 11
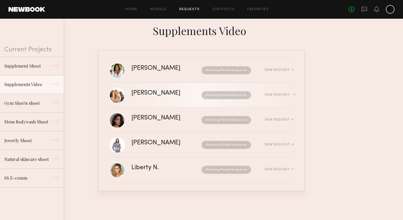
scroll to position [1, 0]
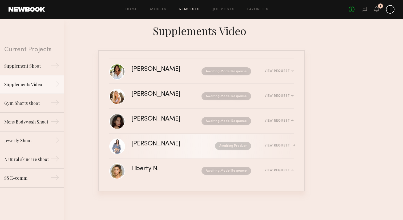
click at [145, 144] on div "Domenique B." at bounding box center [165, 144] width 66 height 6
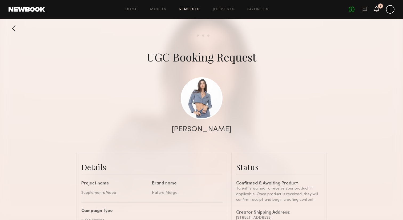
click at [378, 9] on icon at bounding box center [377, 9] width 4 height 4
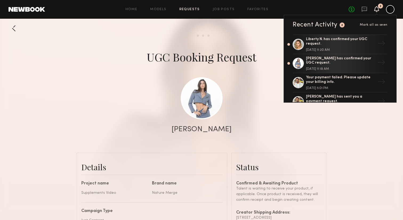
click at [378, 9] on icon at bounding box center [377, 9] width 4 height 4
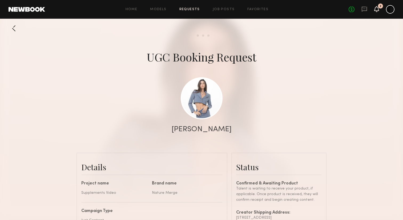
click at [378, 9] on icon at bounding box center [377, 9] width 4 height 4
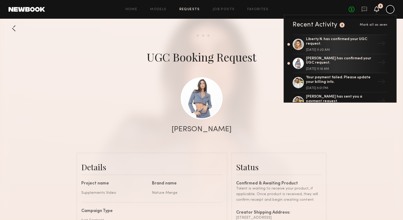
click at [391, 9] on div at bounding box center [390, 9] width 9 height 9
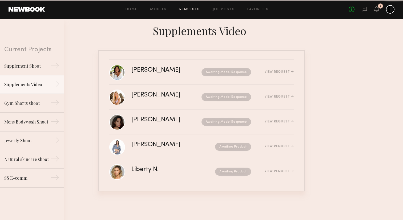
scroll to position [2, 0]
